Goal: Transaction & Acquisition: Download file/media

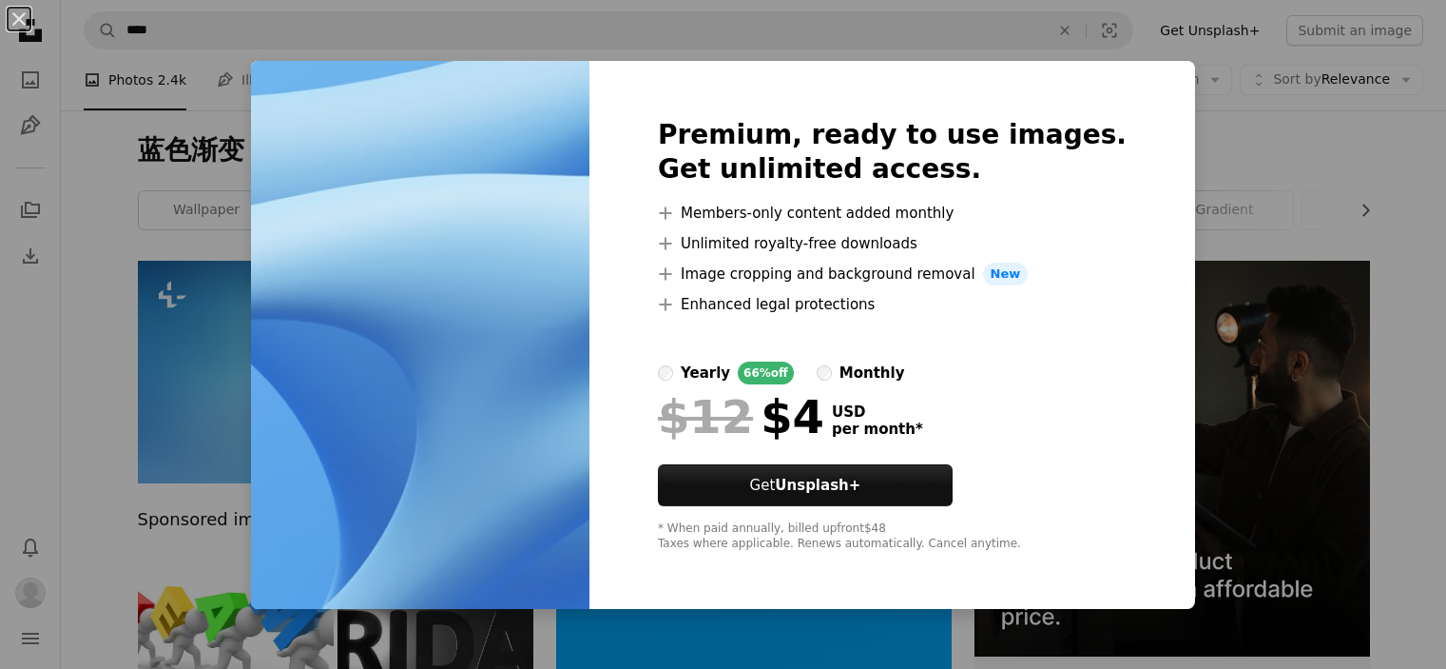
scroll to position [4660, 0]
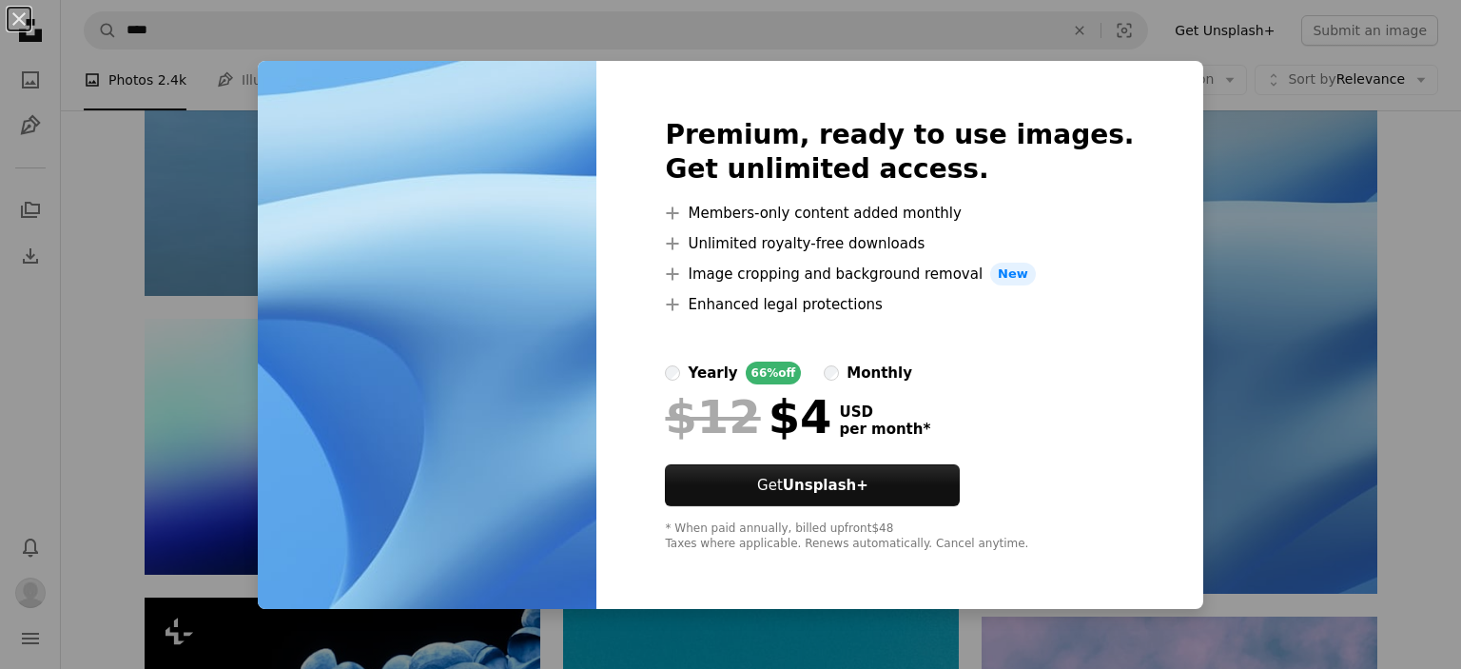
click at [1445, 341] on div "An X shape Premium, ready to use images. Get unlimited access. A plus sign Memb…" at bounding box center [730, 334] width 1461 height 669
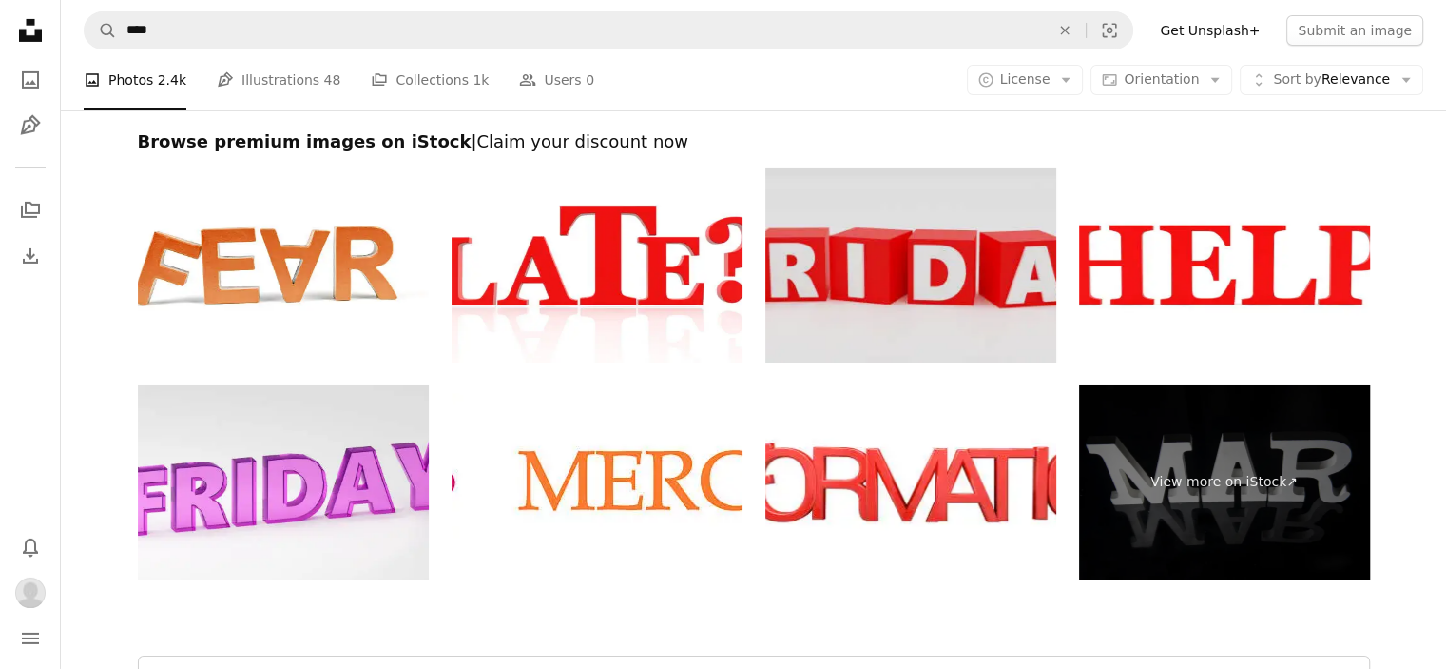
scroll to position [6847, 0]
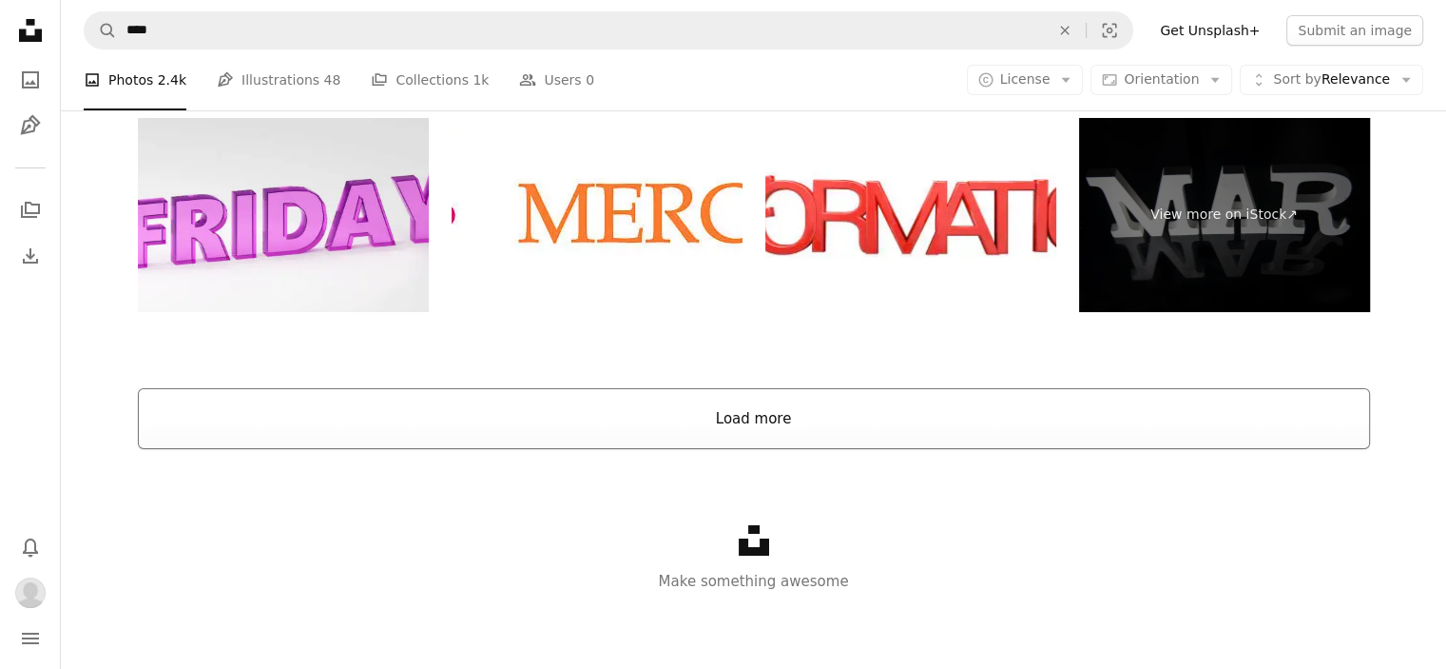
click at [736, 416] on button "Load more" at bounding box center [754, 418] width 1232 height 61
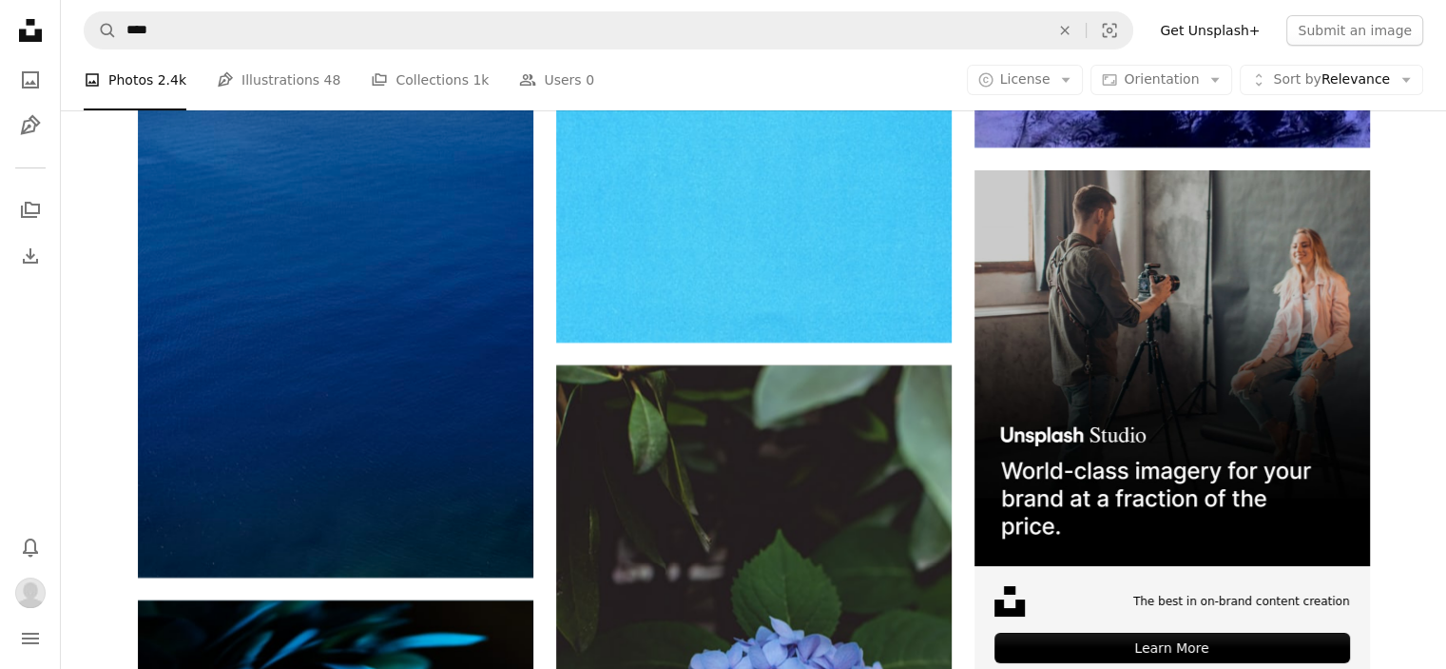
scroll to position [7382, 0]
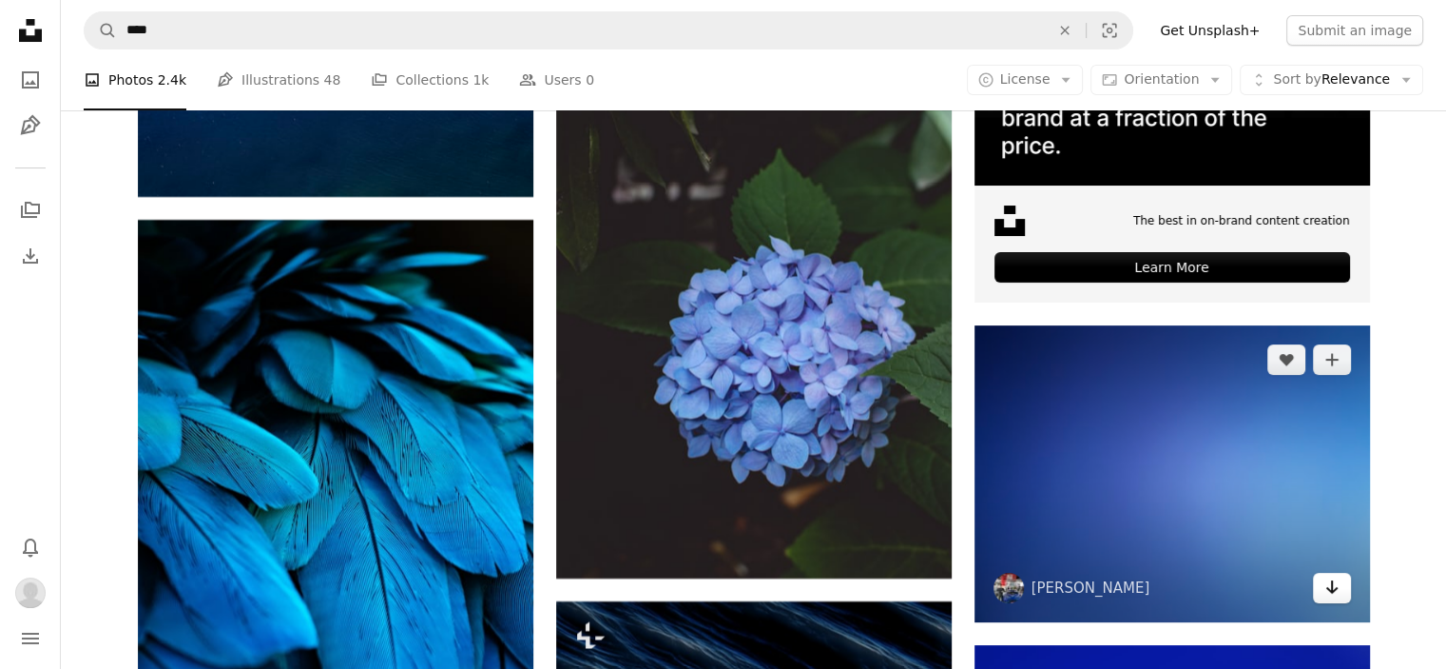
click at [1330, 580] on icon "Arrow pointing down" at bounding box center [1332, 586] width 15 height 23
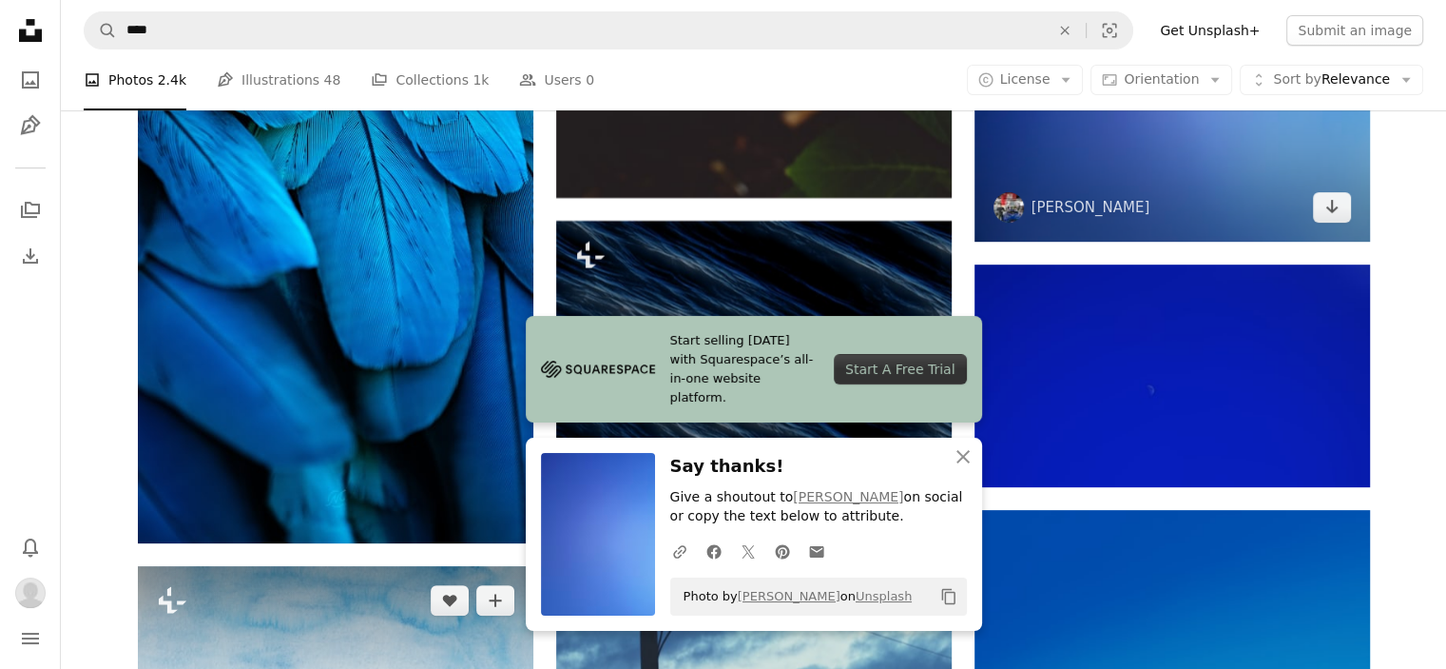
scroll to position [8048, 0]
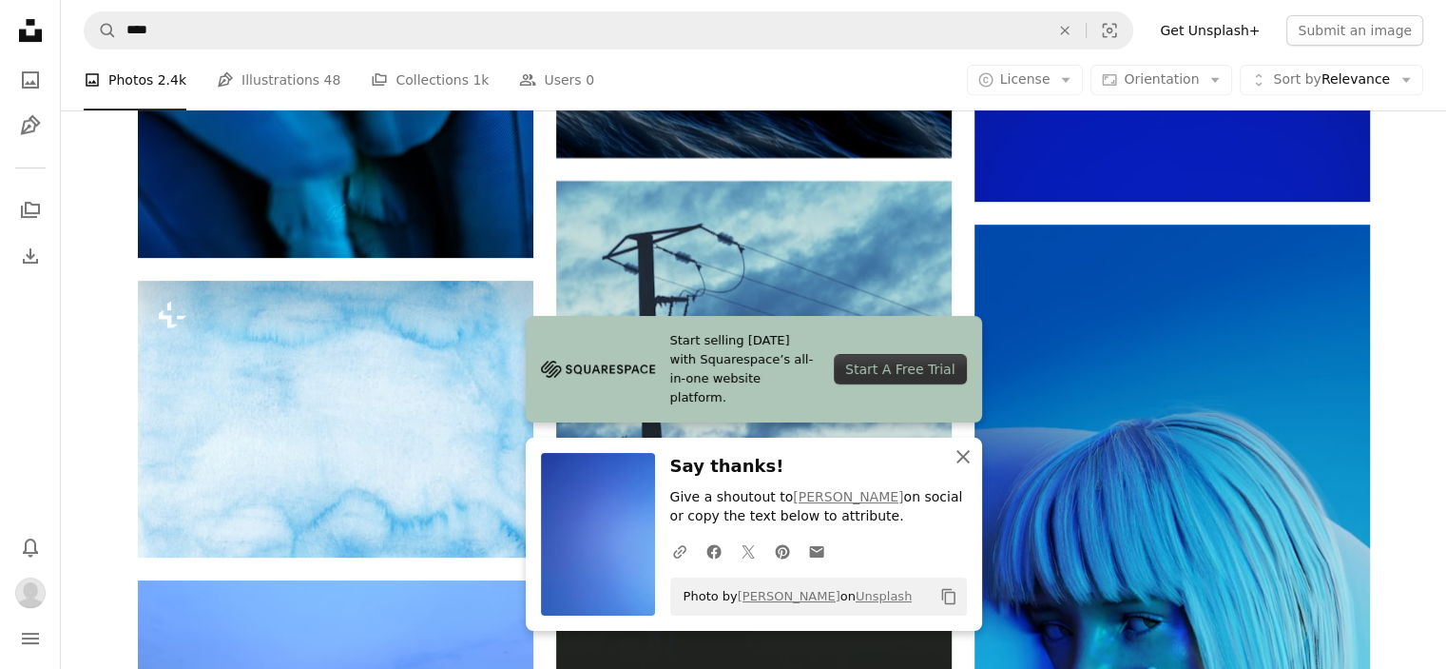
click at [961, 452] on icon "An X shape" at bounding box center [963, 456] width 23 height 23
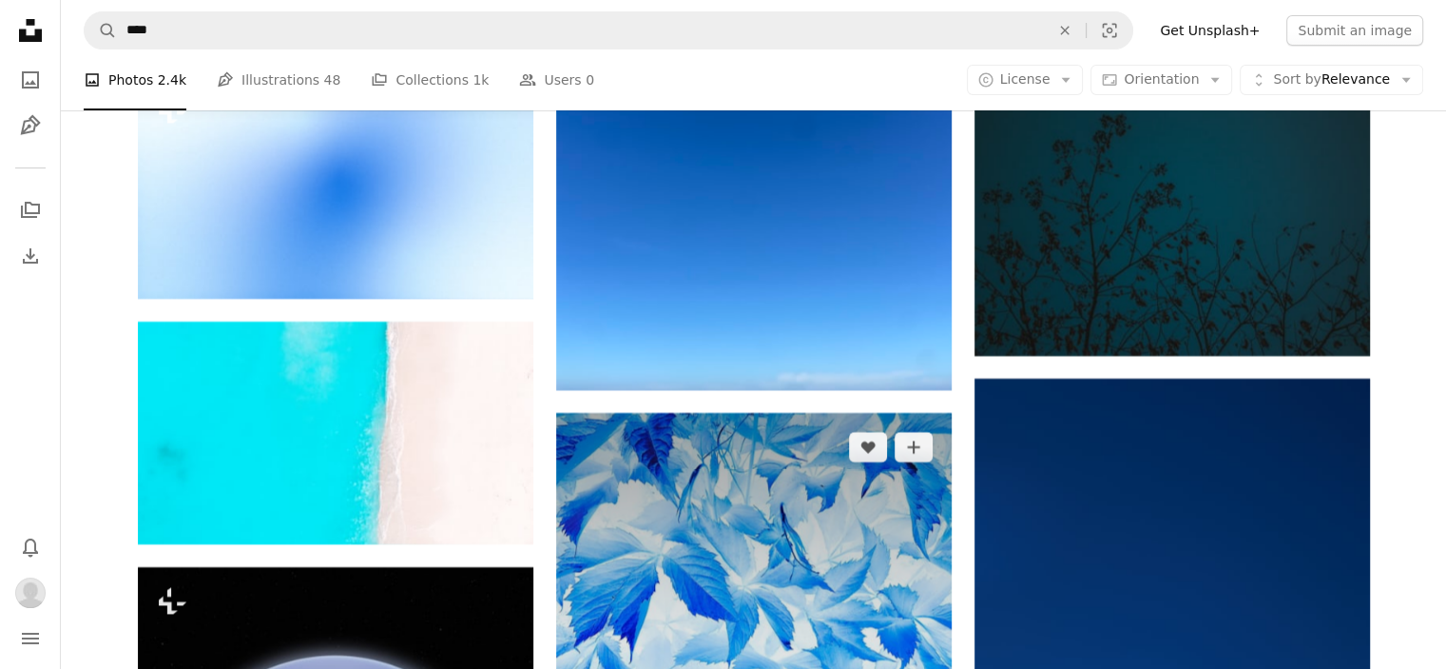
scroll to position [21837, 0]
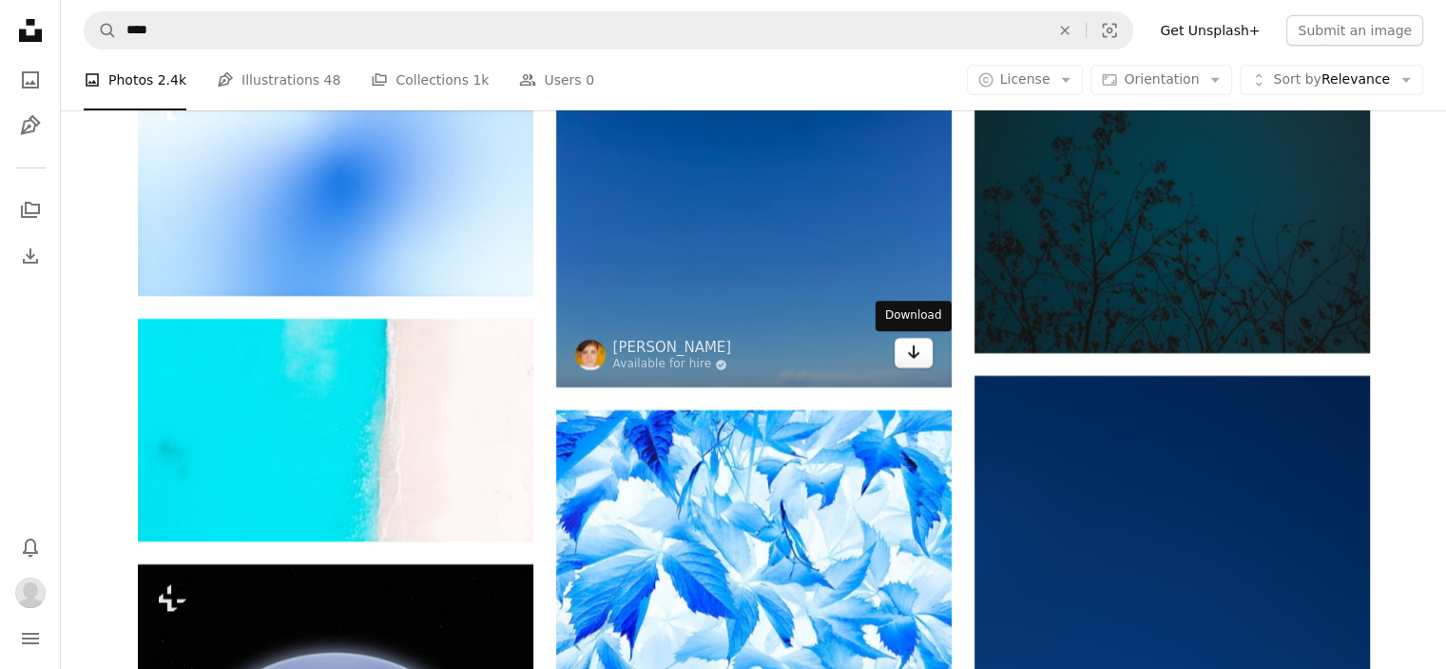
click at [918, 357] on icon "Arrow pointing down" at bounding box center [913, 351] width 15 height 23
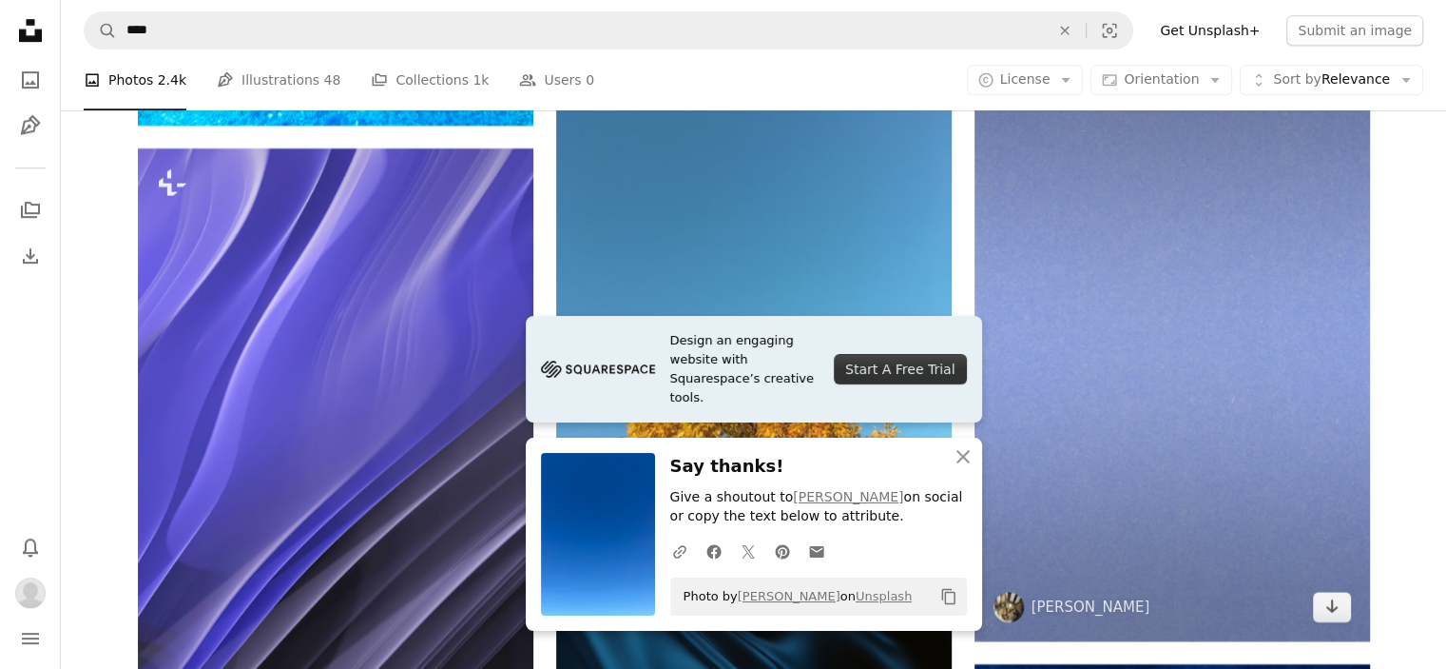
scroll to position [22788, 0]
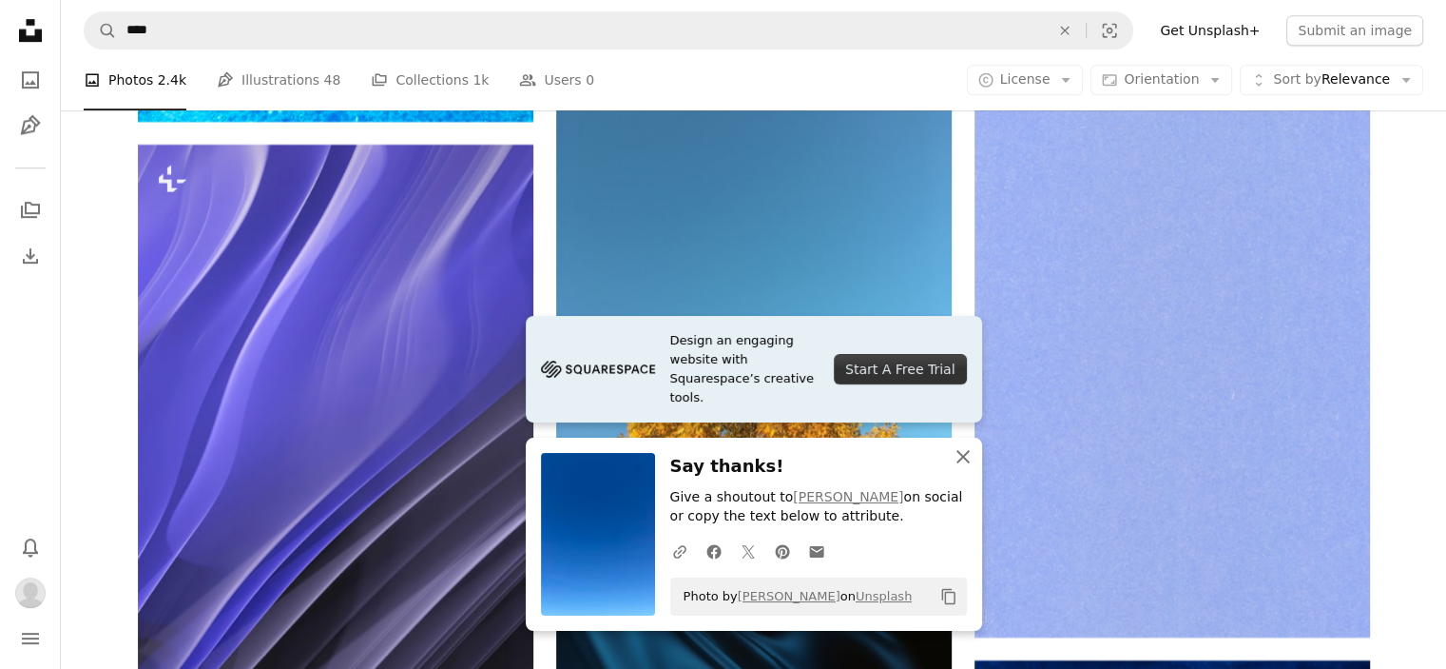
click at [961, 456] on icon "button" at bounding box center [963, 456] width 13 height 13
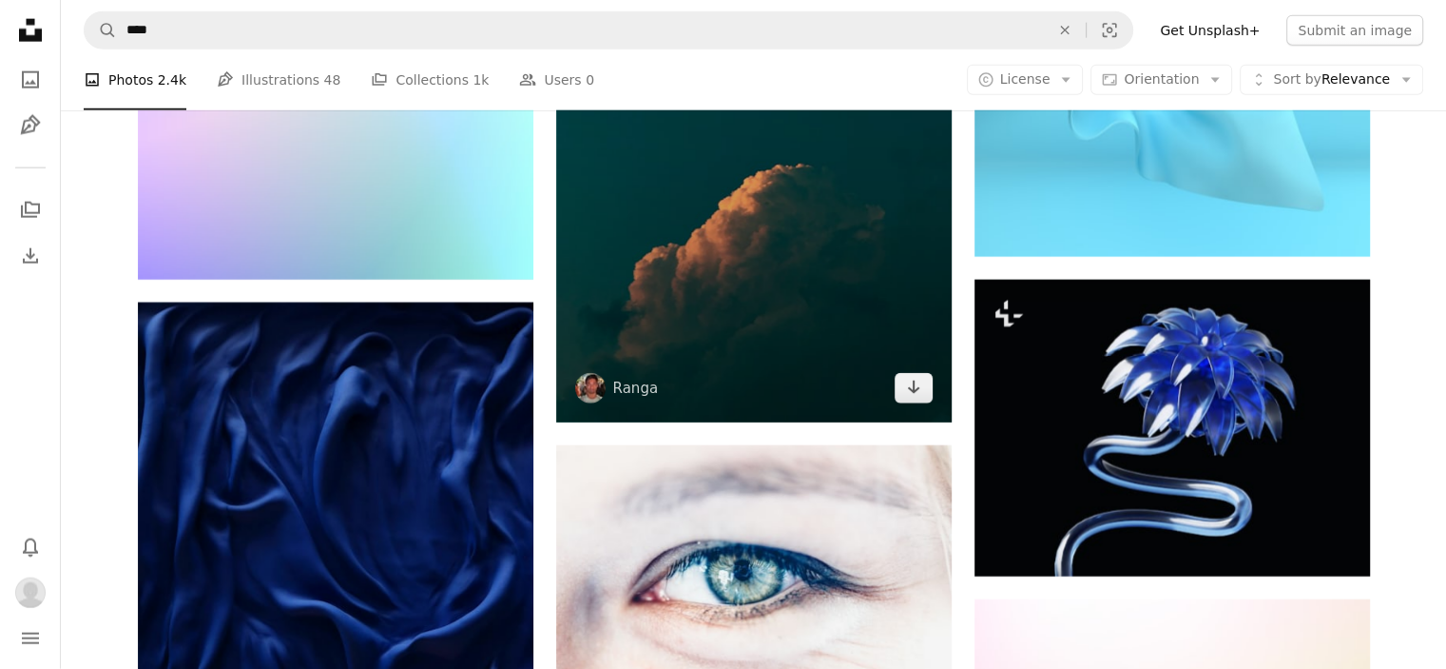
scroll to position [33819, 0]
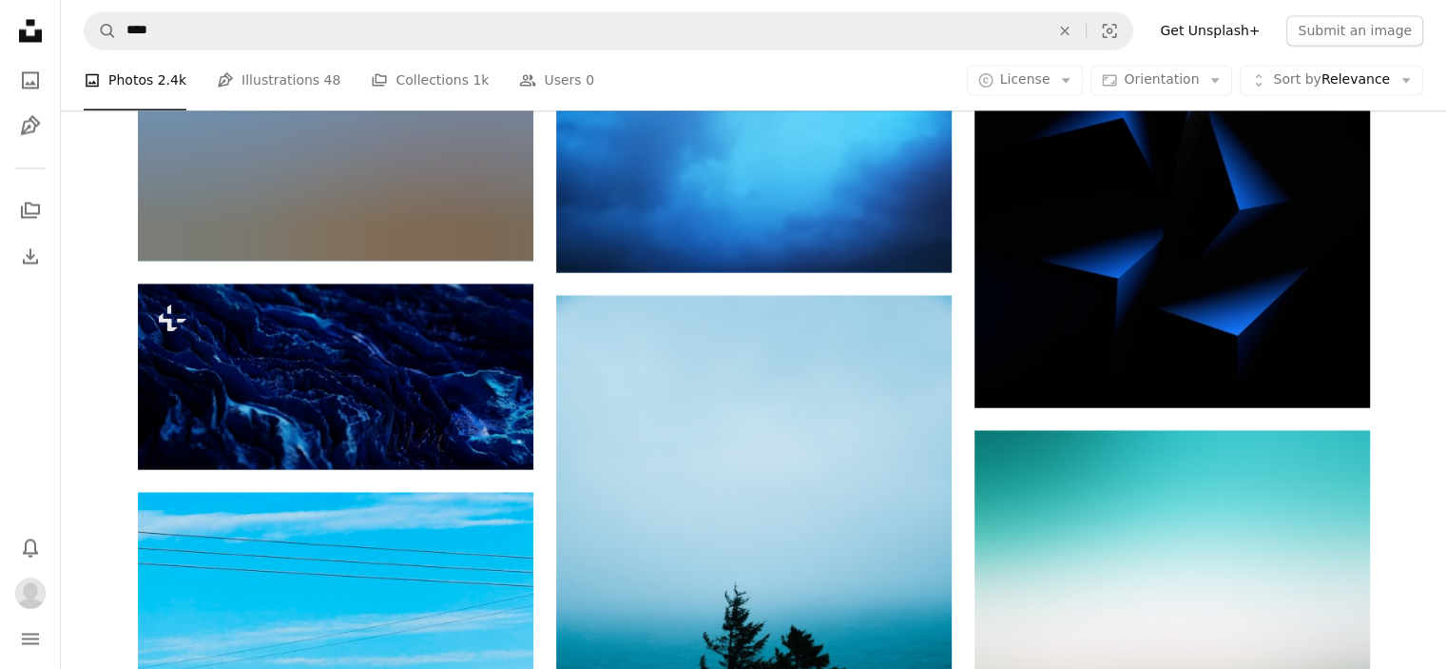
scroll to position [39514, 0]
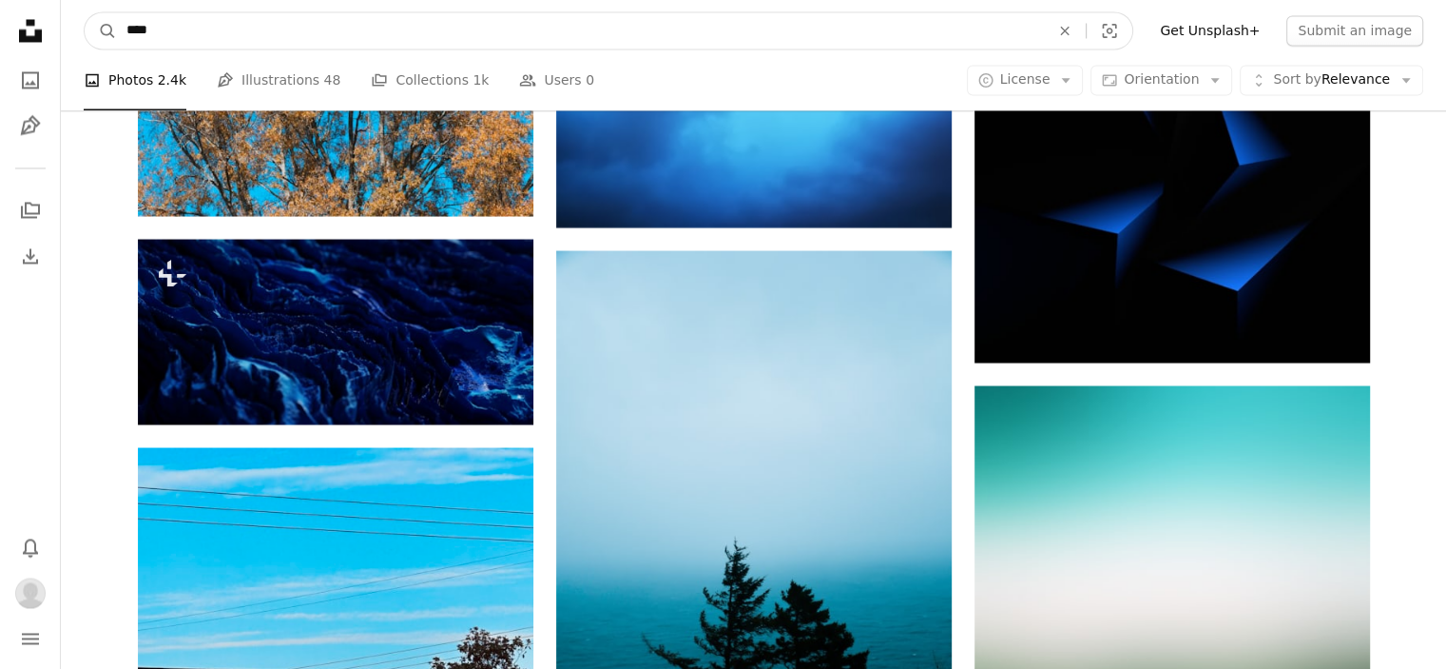
click at [128, 33] on input "****" at bounding box center [580, 30] width 927 height 36
type input "*****"
click button "A magnifying glass" at bounding box center [101, 30] width 32 height 36
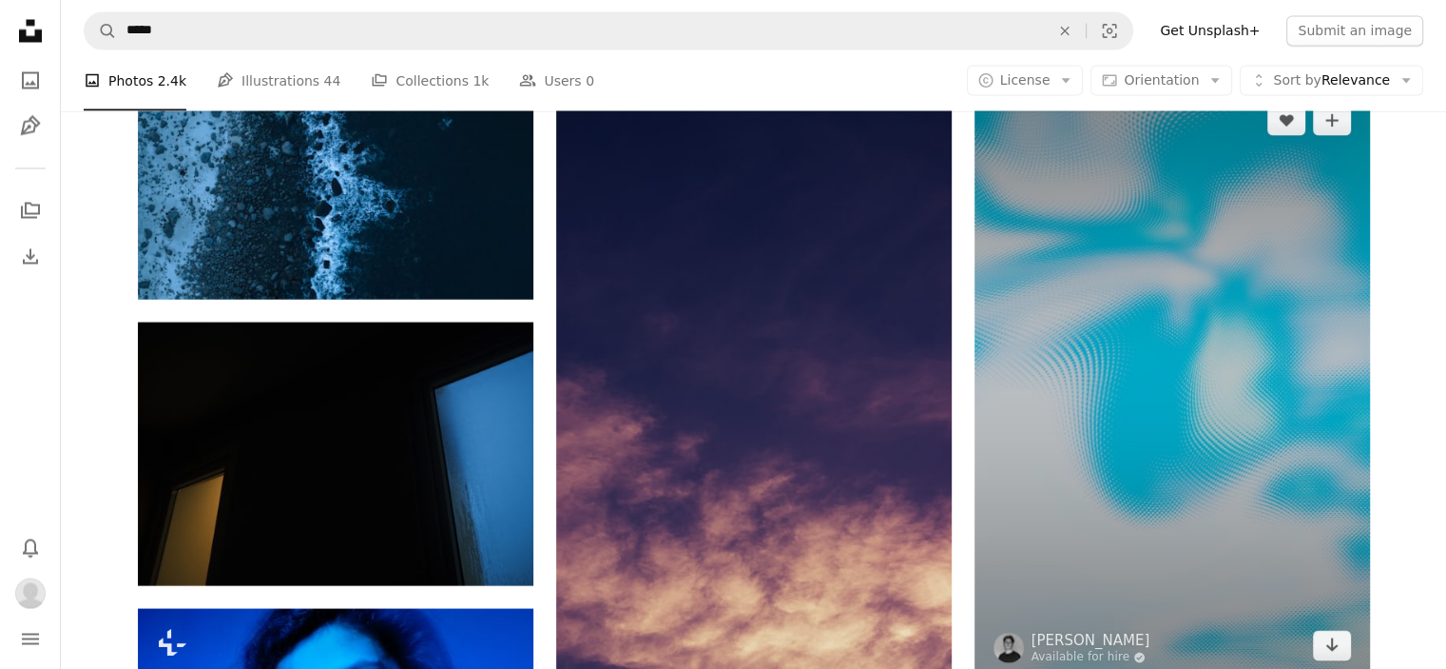
scroll to position [10936, 0]
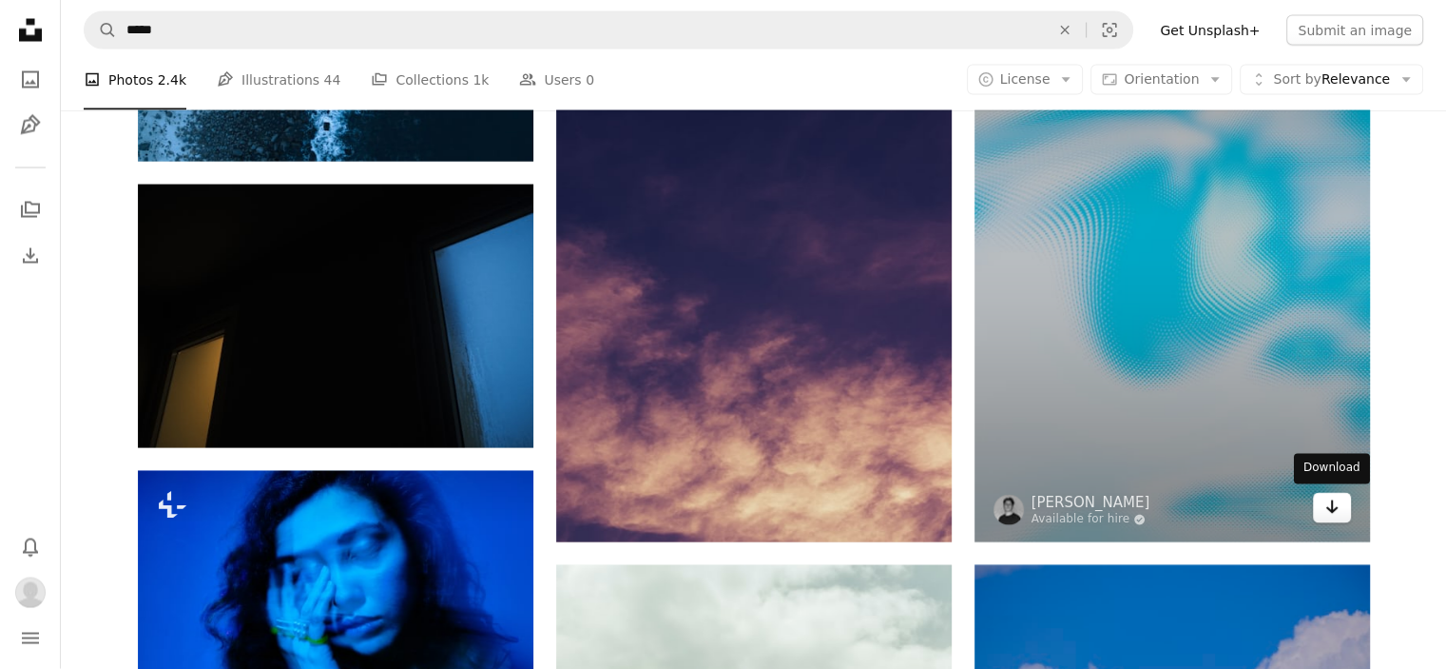
click at [1331, 514] on icon "Arrow pointing down" at bounding box center [1332, 506] width 15 height 23
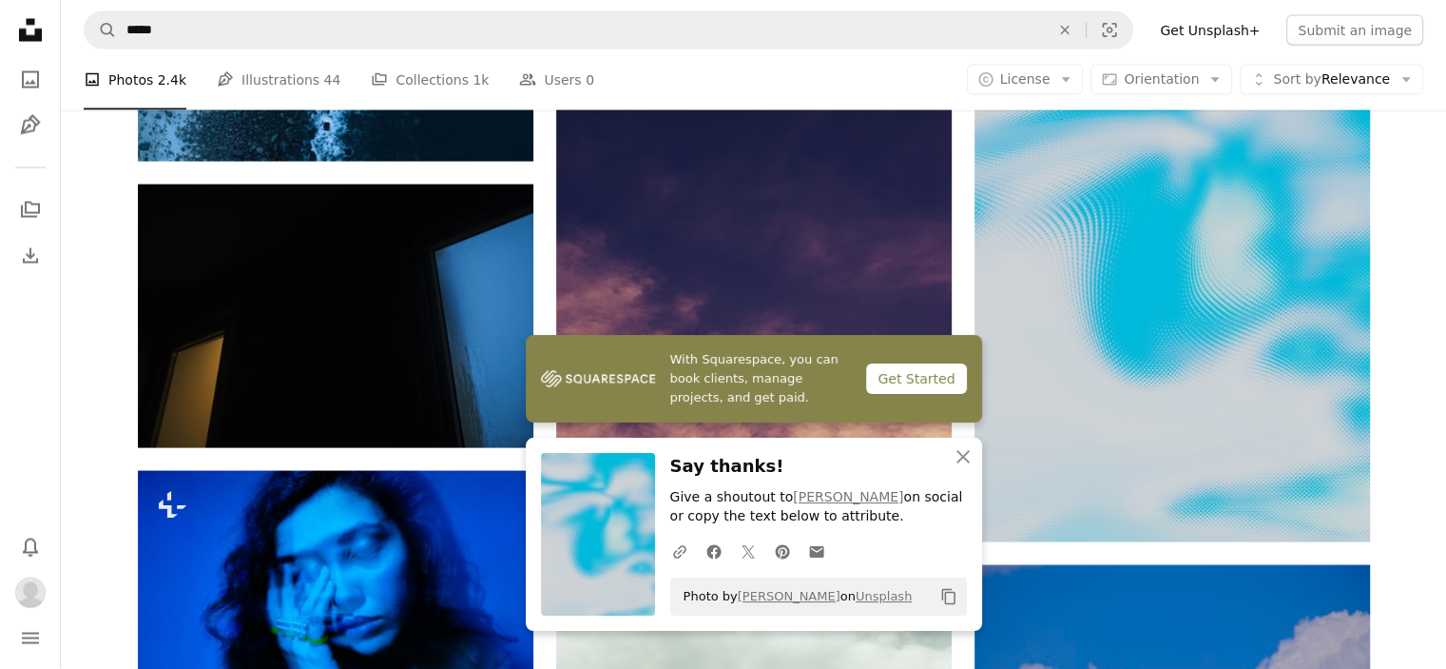
click at [962, 458] on icon "button" at bounding box center [963, 456] width 13 height 13
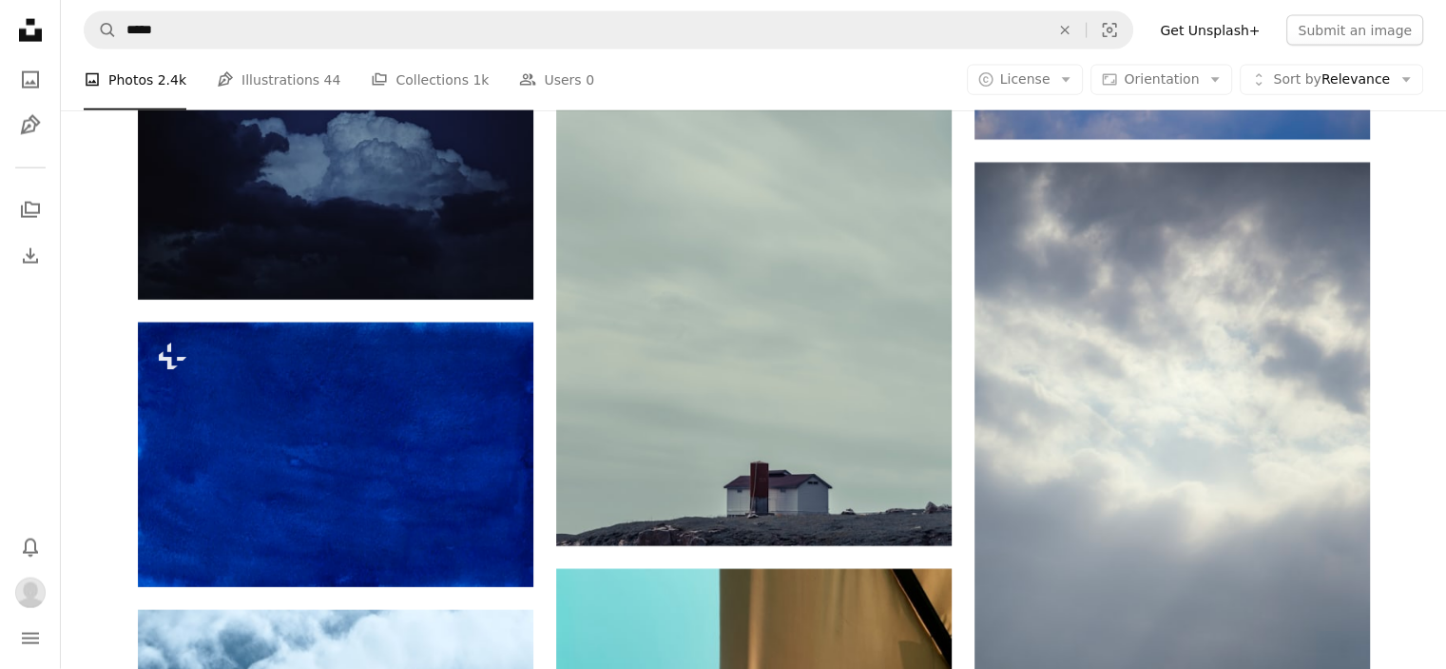
scroll to position [11792, 0]
